Goal: Answer question/provide support

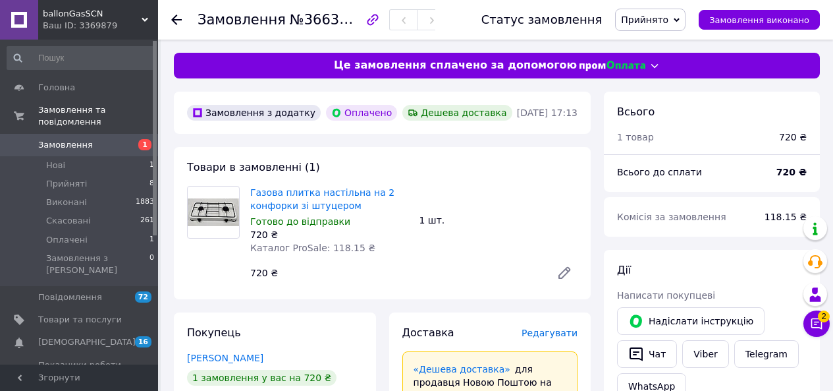
scroll to position [264, 0]
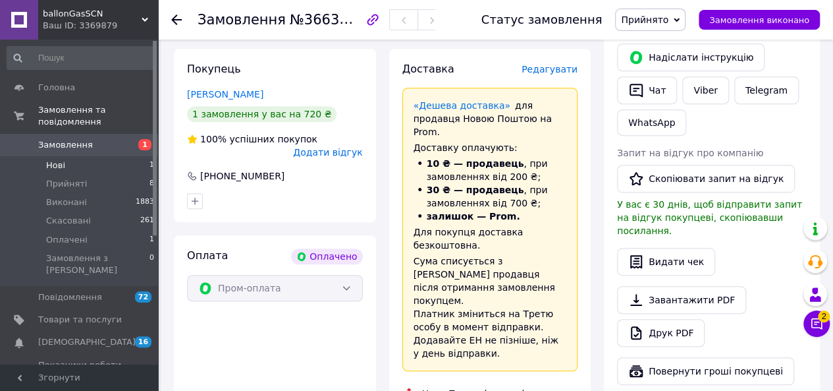
click at [87, 156] on li "Нові 1" at bounding box center [81, 165] width 162 height 18
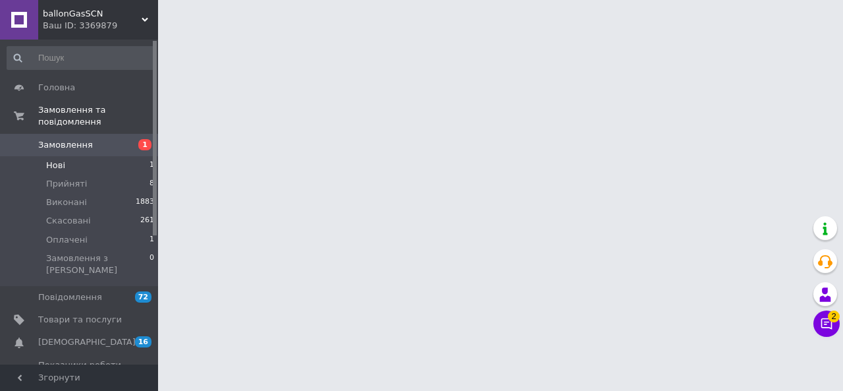
click at [61, 159] on span "Нові" at bounding box center [55, 165] width 19 height 12
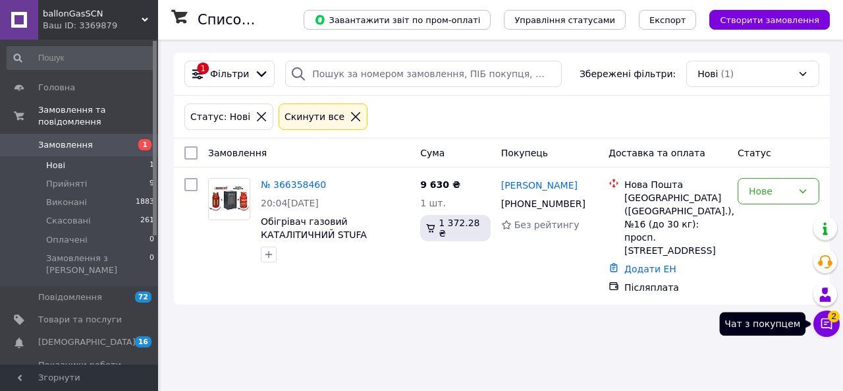
click at [833, 321] on span "2" at bounding box center [834, 316] width 12 height 12
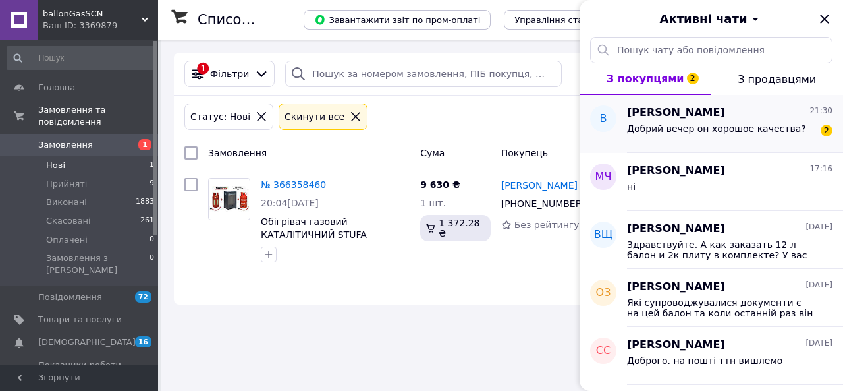
click at [762, 122] on div "Добрий вечер он хорошое качества? 2" at bounding box center [730, 131] width 206 height 21
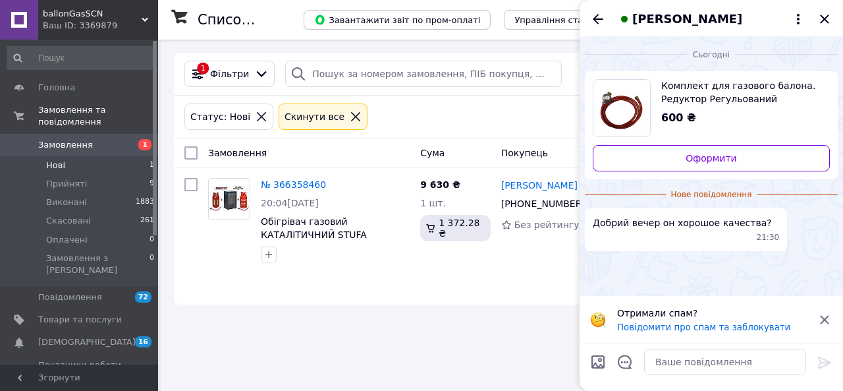
click at [826, 313] on icon at bounding box center [825, 320] width 16 height 16
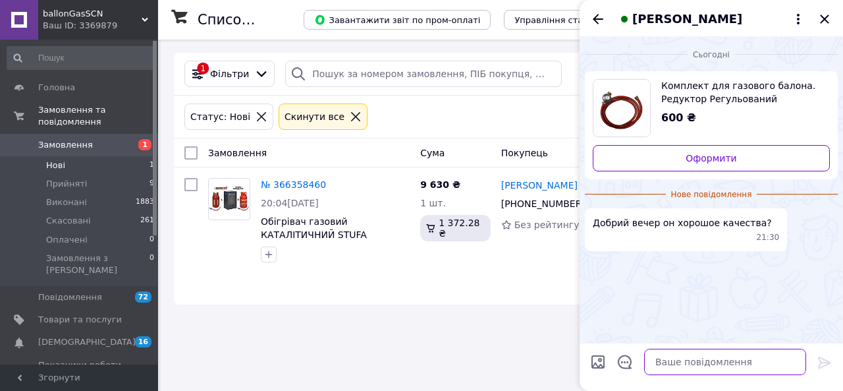
drag, startPoint x: 711, startPoint y: 365, endPoint x: 718, endPoint y: 366, distance: 6.6
click at [711, 366] on textarea at bounding box center [725, 361] width 162 height 26
type textarea "Доброго. Італієць"
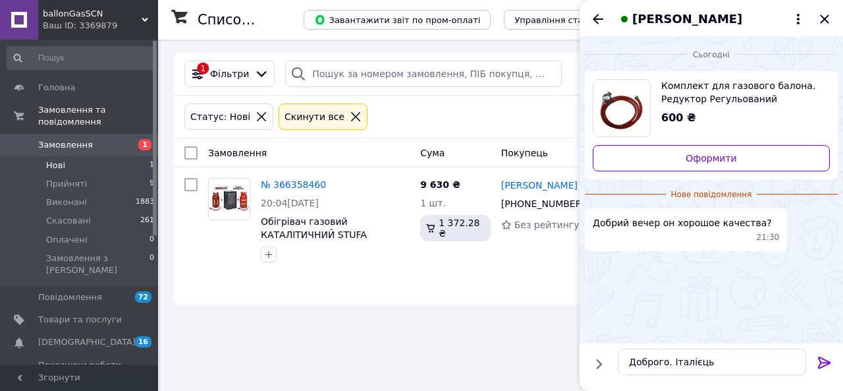
click at [827, 360] on icon at bounding box center [824, 362] width 13 height 12
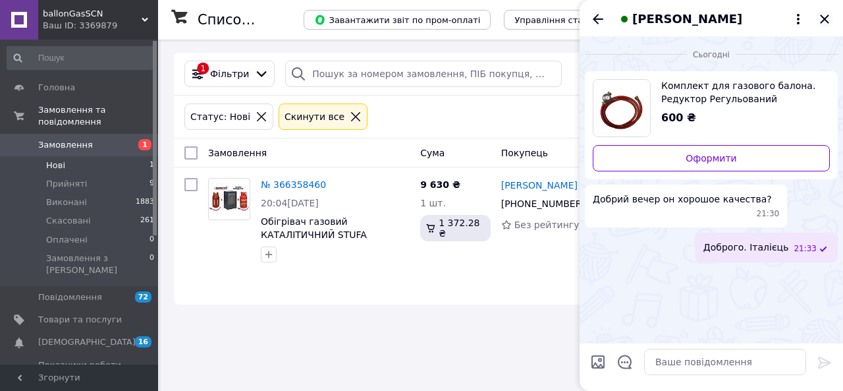
click at [823, 16] on icon "Закрити" at bounding box center [825, 19] width 16 height 16
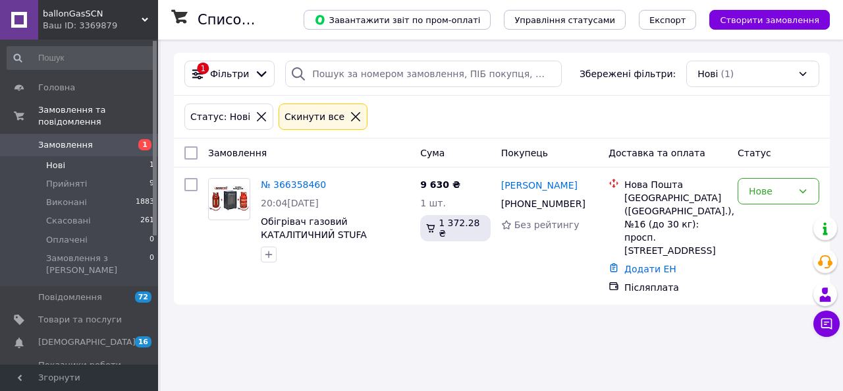
click at [65, 156] on li "Нові 1" at bounding box center [81, 165] width 162 height 18
click at [822, 325] on icon at bounding box center [826, 323] width 11 height 11
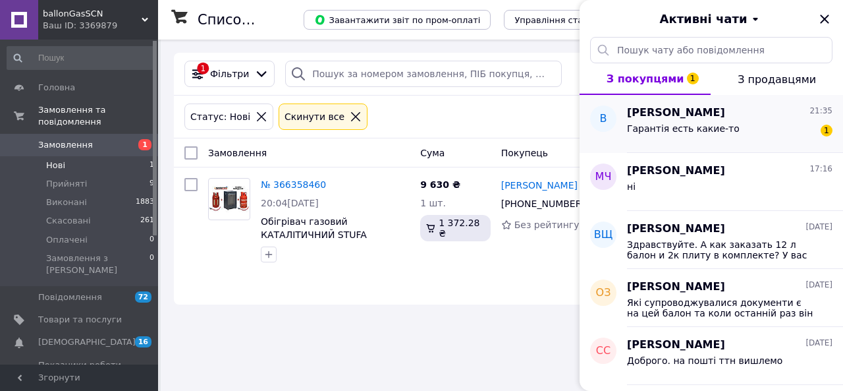
click at [685, 121] on div "Гарантія есть какие-то 1" at bounding box center [730, 131] width 206 height 21
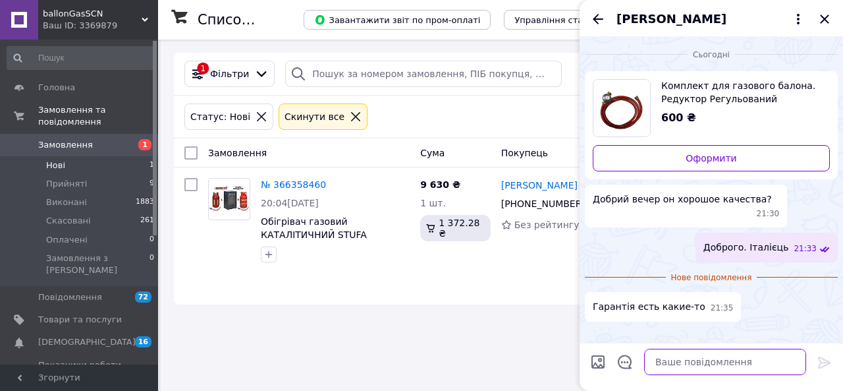
click at [664, 360] on textarea at bounding box center [725, 361] width 162 height 26
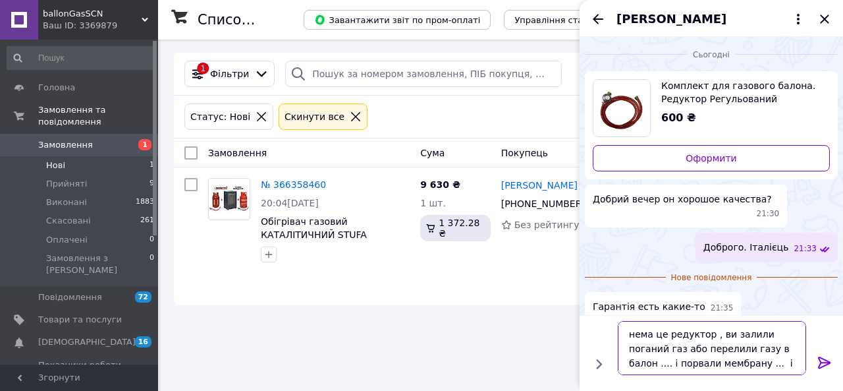
type textarea "нема це редуктор , ви залили поганий газ або перелили газу в балон .... і порва…"
click at [826, 362] on icon at bounding box center [825, 362] width 16 height 16
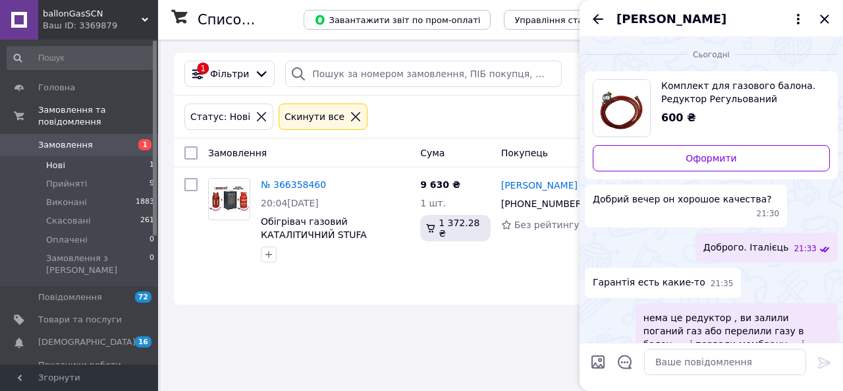
scroll to position [21, 0]
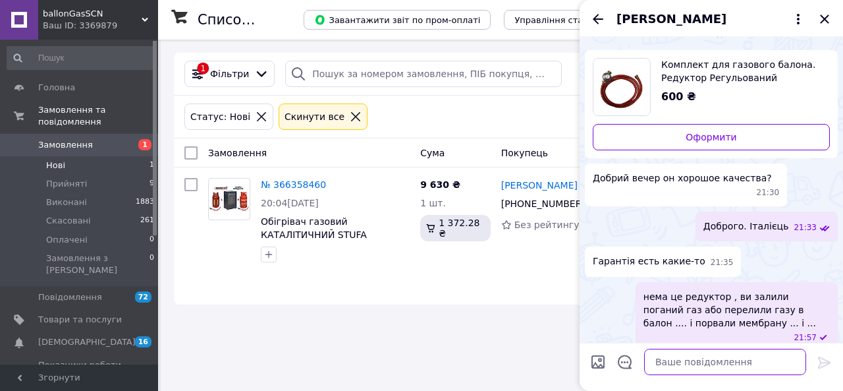
click at [665, 359] on textarea at bounding box center [725, 361] width 162 height 26
type textarea "як вентиль ... теж зірвали резбу і .... або"
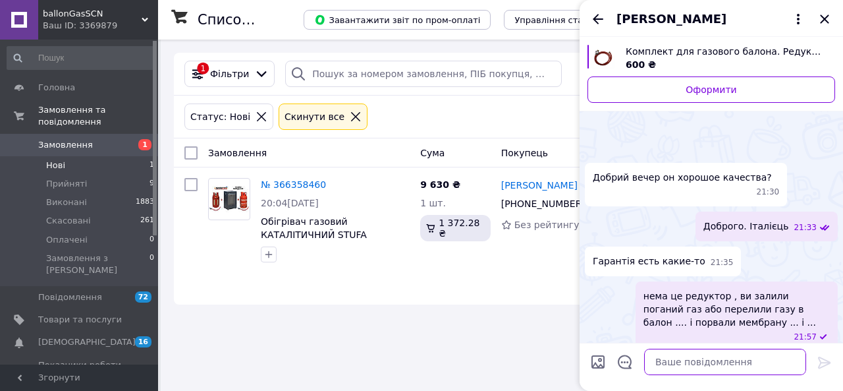
scroll to position [69, 0]
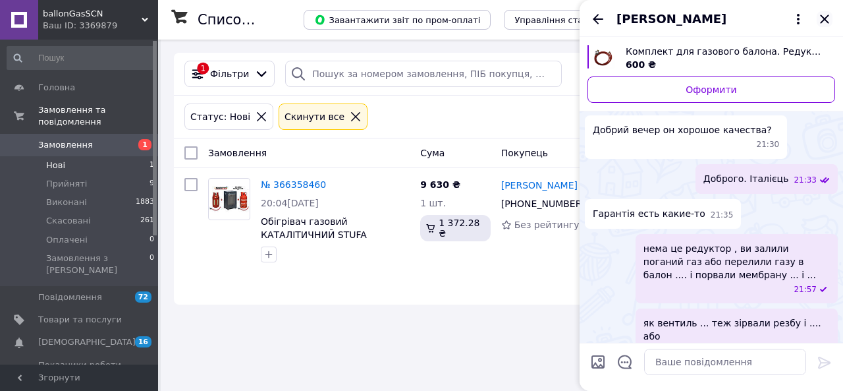
click at [825, 16] on icon "Закрити" at bounding box center [825, 19] width 16 height 16
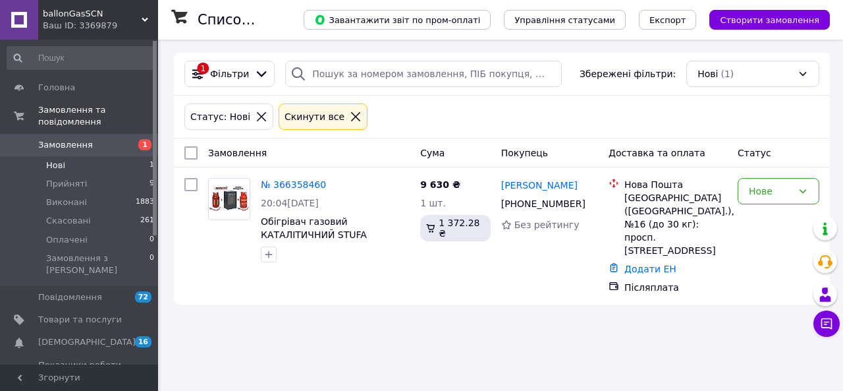
click at [61, 159] on span "Нові" at bounding box center [55, 165] width 19 height 12
